Goal: Use online tool/utility: Utilize a website feature to perform a specific function

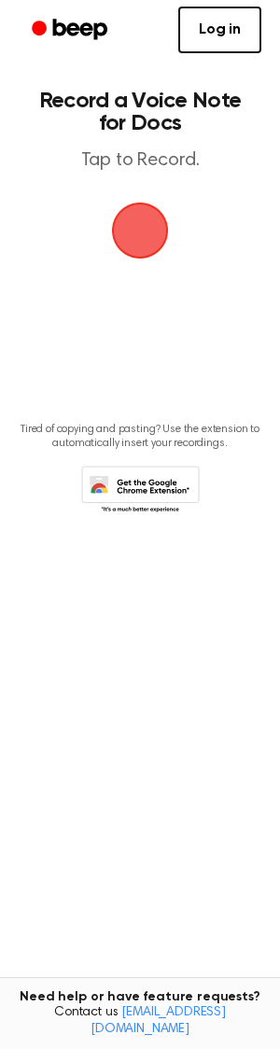
click at [141, 226] on span "button" at bounding box center [140, 230] width 52 height 52
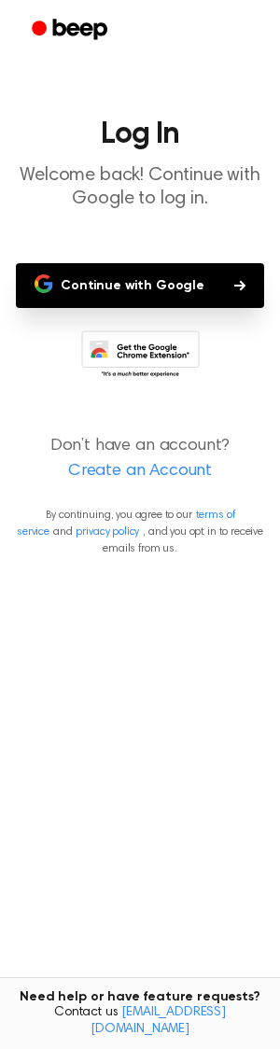
click at [133, 286] on button "Continue with Google" at bounding box center [140, 285] width 248 height 45
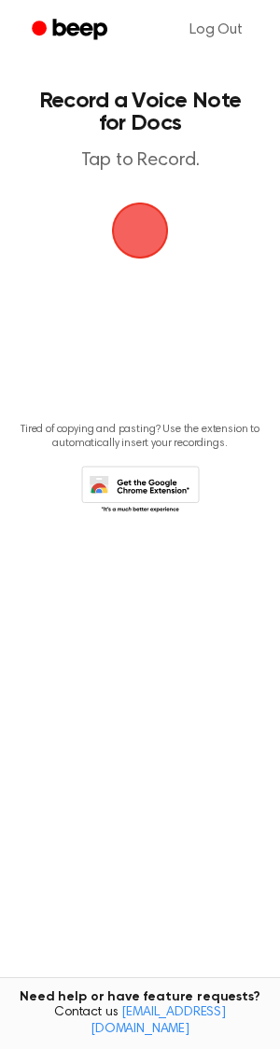
click at [147, 230] on span "button" at bounding box center [140, 230] width 52 height 52
